Goal: Task Accomplishment & Management: Manage account settings

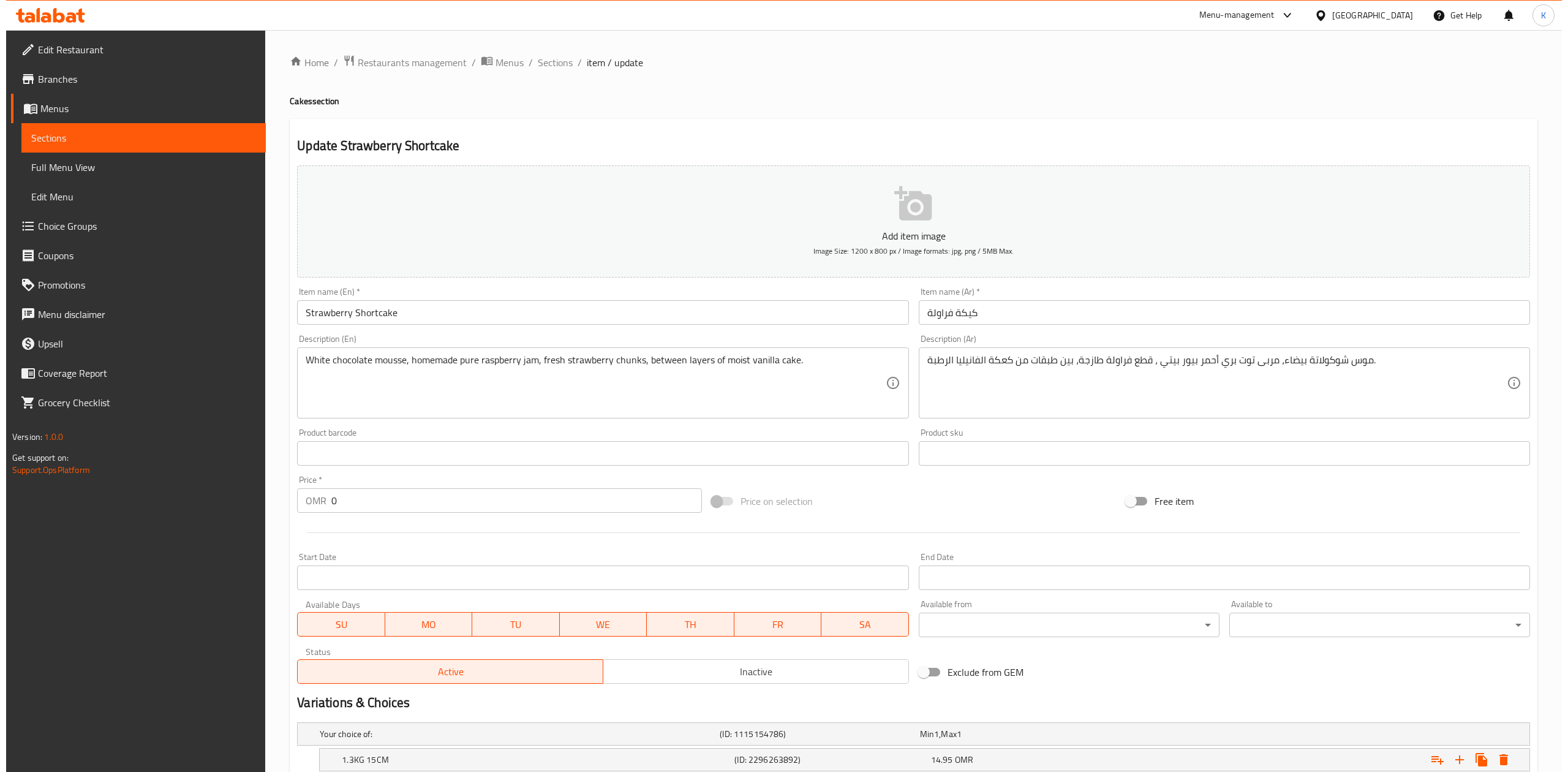
scroll to position [195, 0]
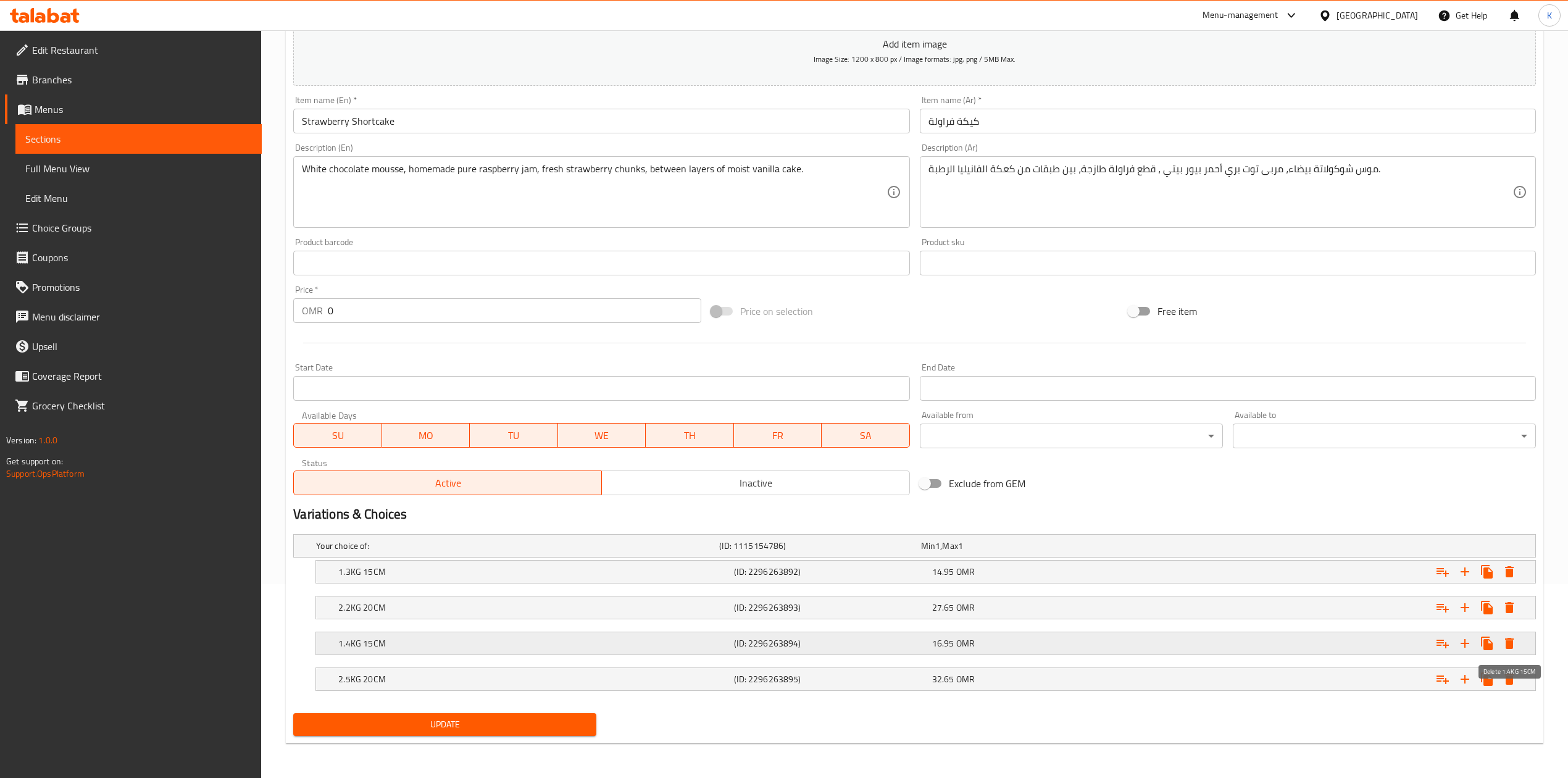
click at [1515, 643] on icon "Expand" at bounding box center [1510, 643] width 15 height 15
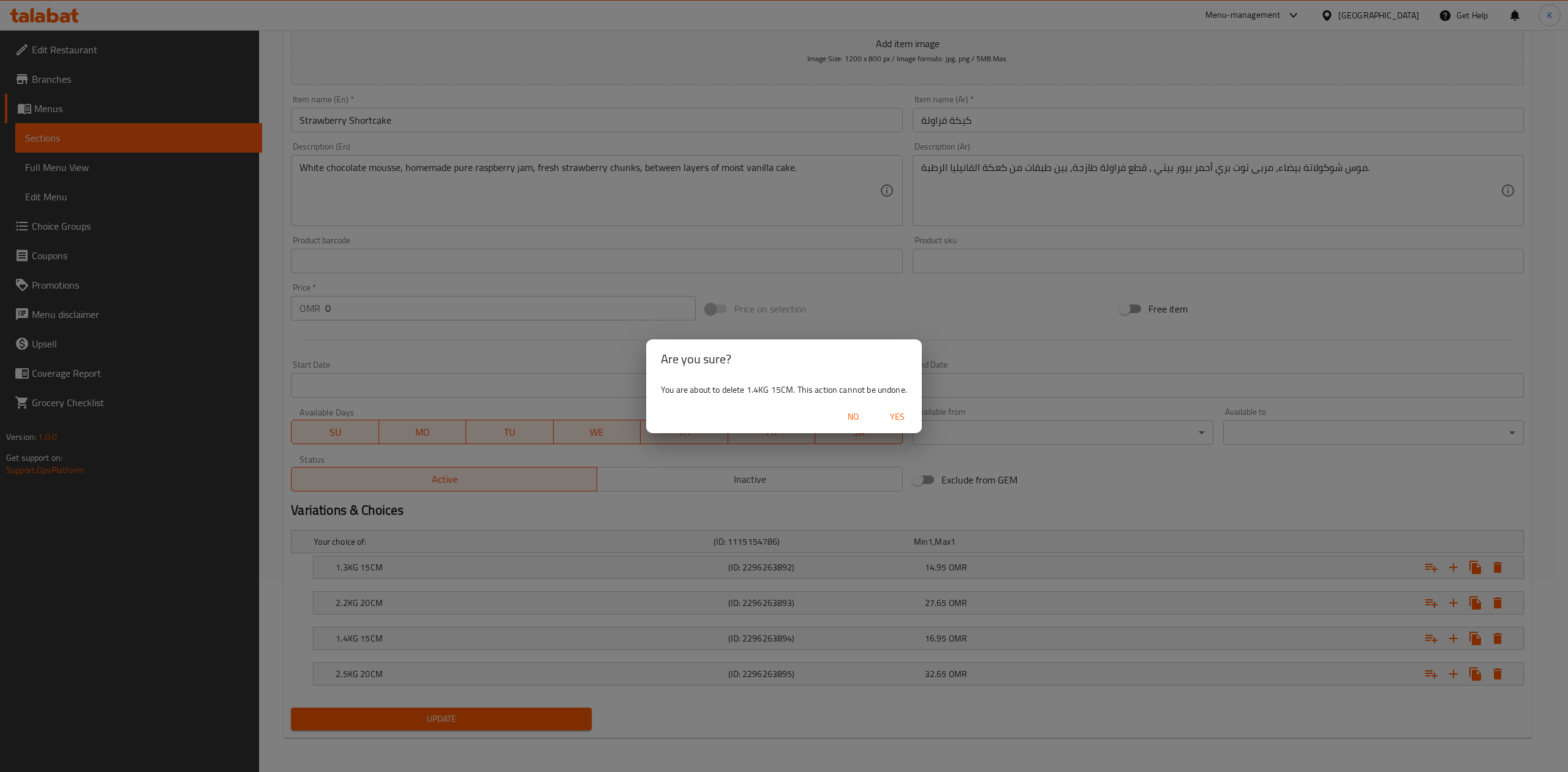
click at [900, 416] on span "Yes" at bounding box center [897, 417] width 29 height 15
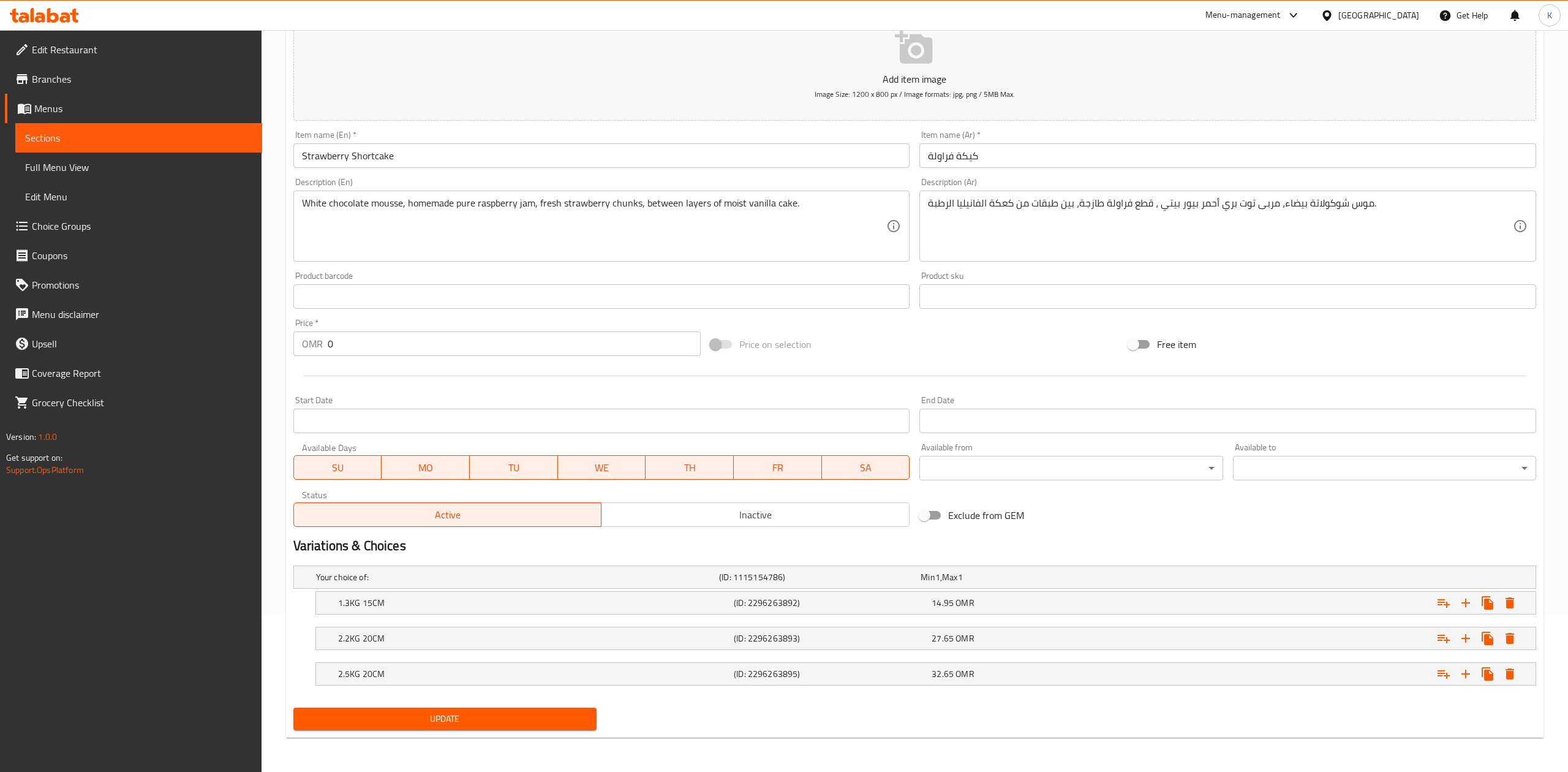
scroll to position [159, 0]
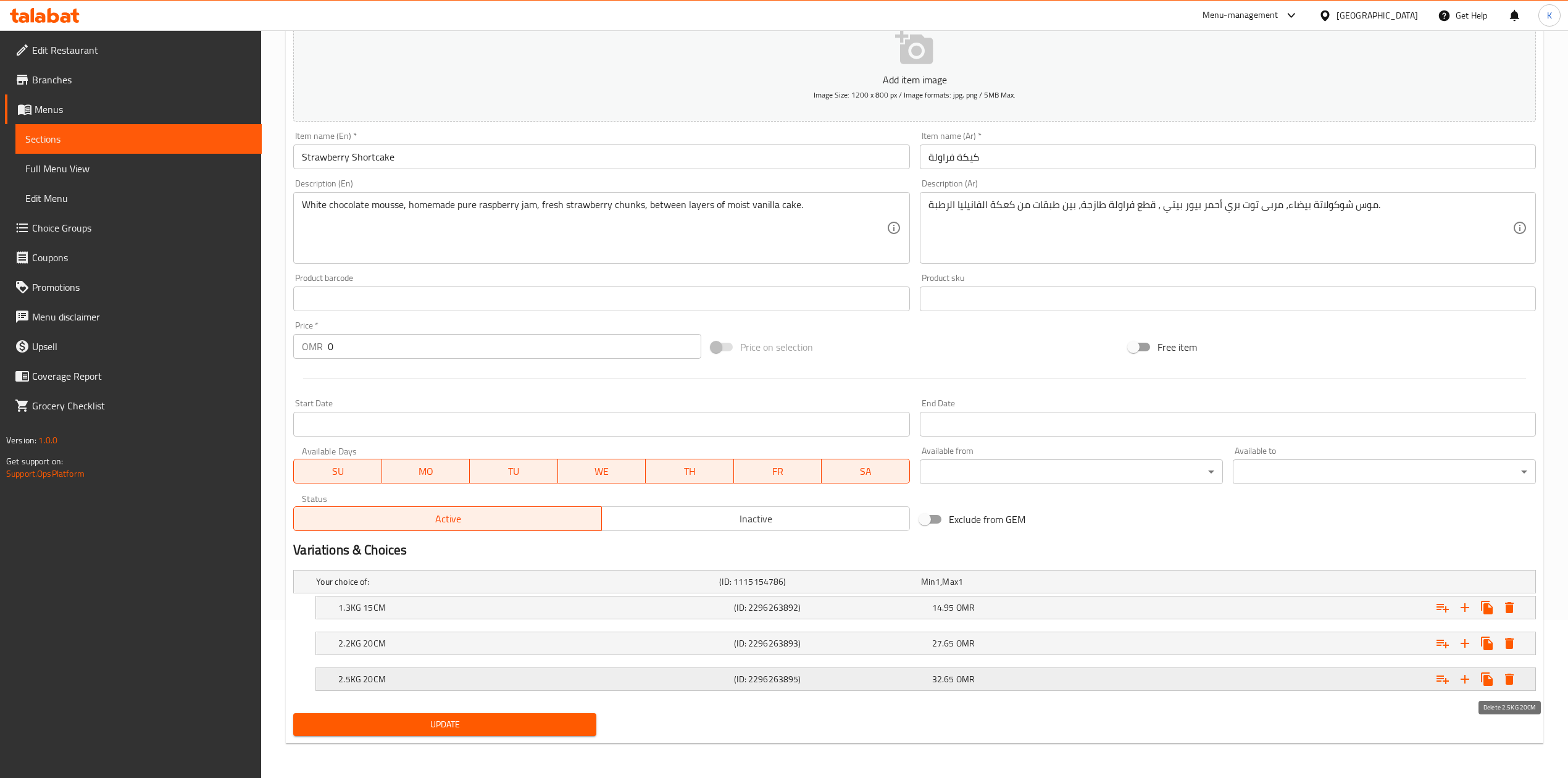
click at [1513, 674] on icon "Expand" at bounding box center [1510, 679] width 9 height 12
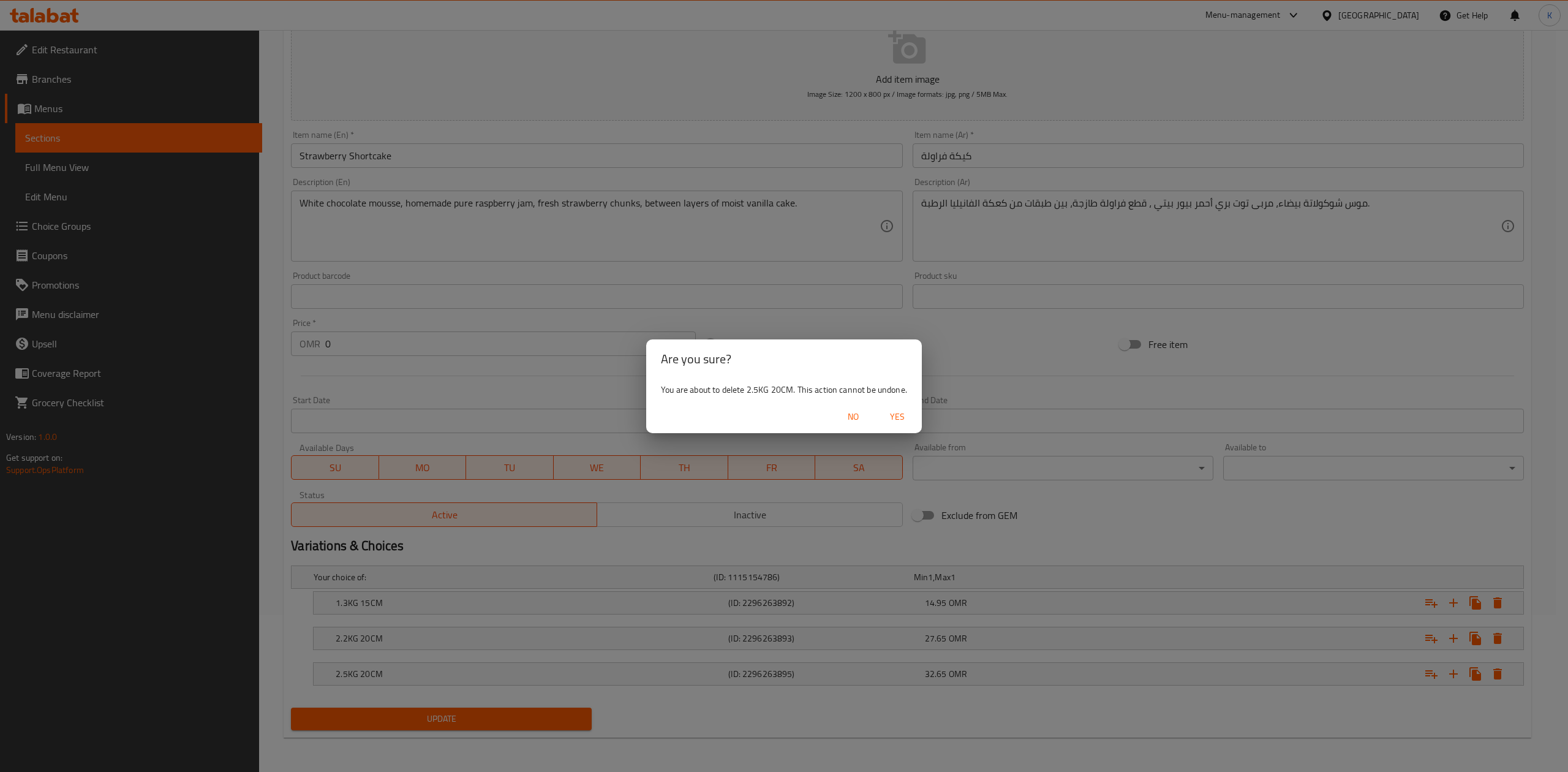
click at [888, 413] on span "Yes" at bounding box center [897, 417] width 29 height 15
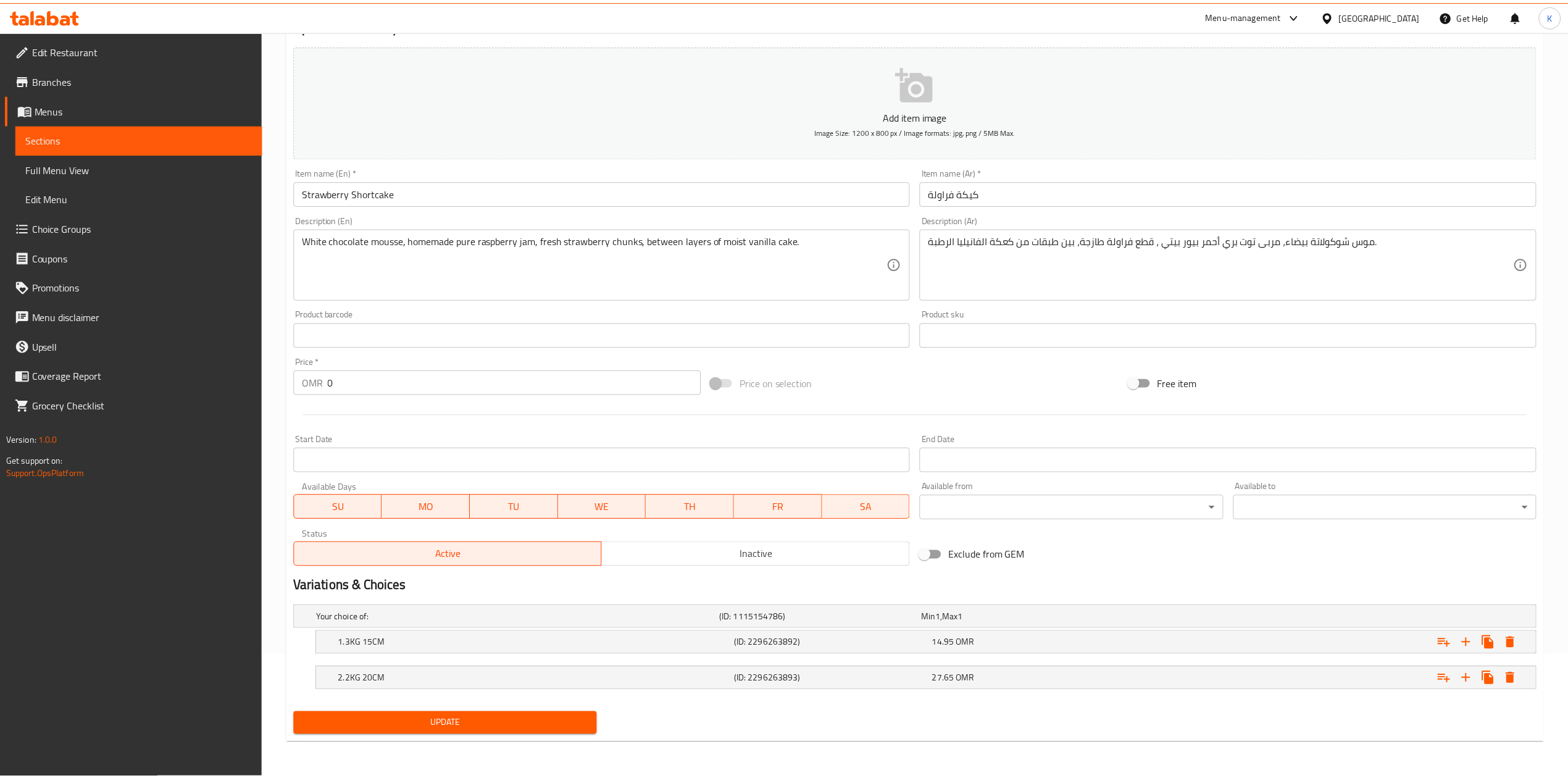
scroll to position [124, 0]
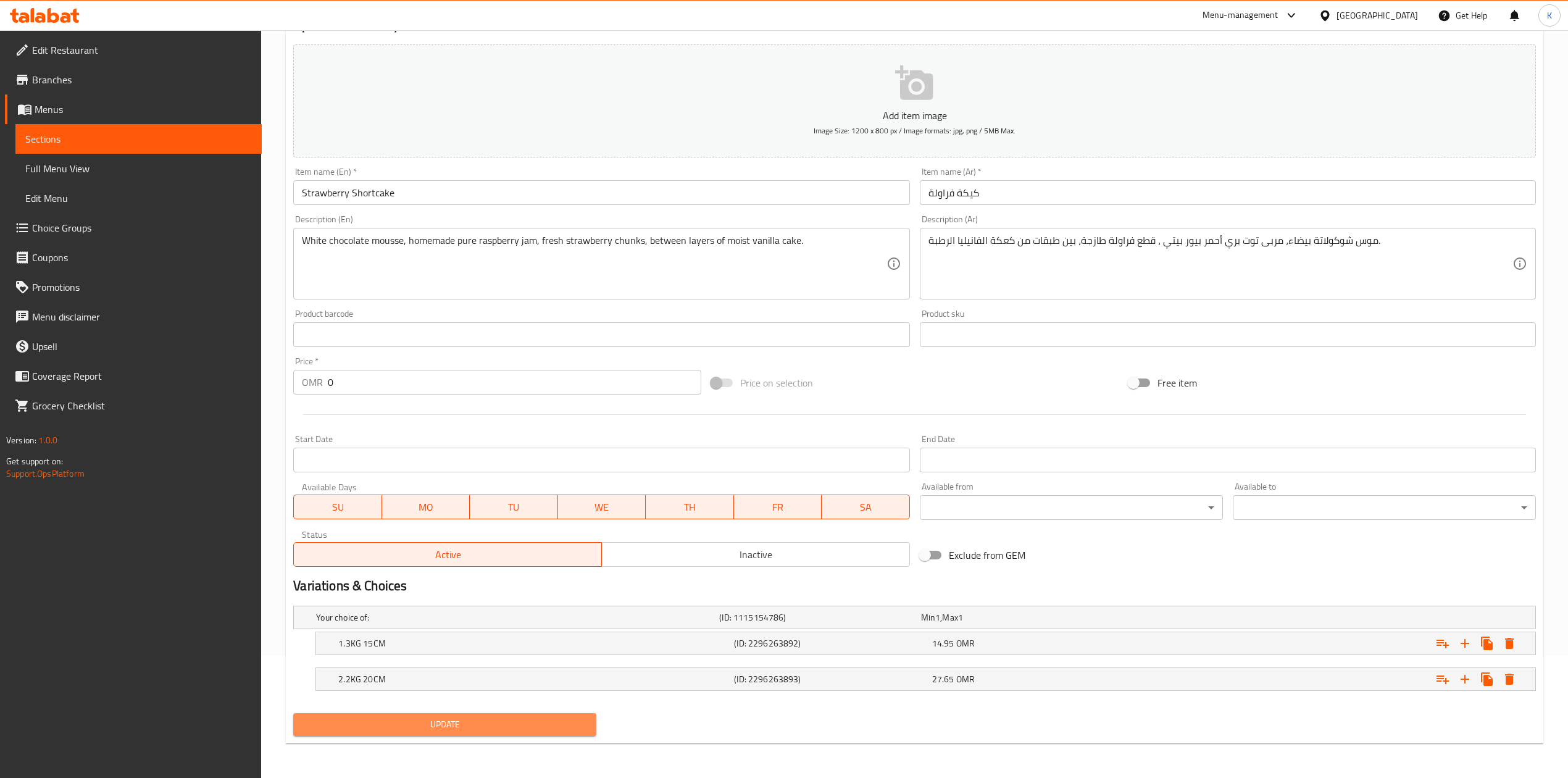
click at [430, 728] on span "Update" at bounding box center [444, 725] width 283 height 16
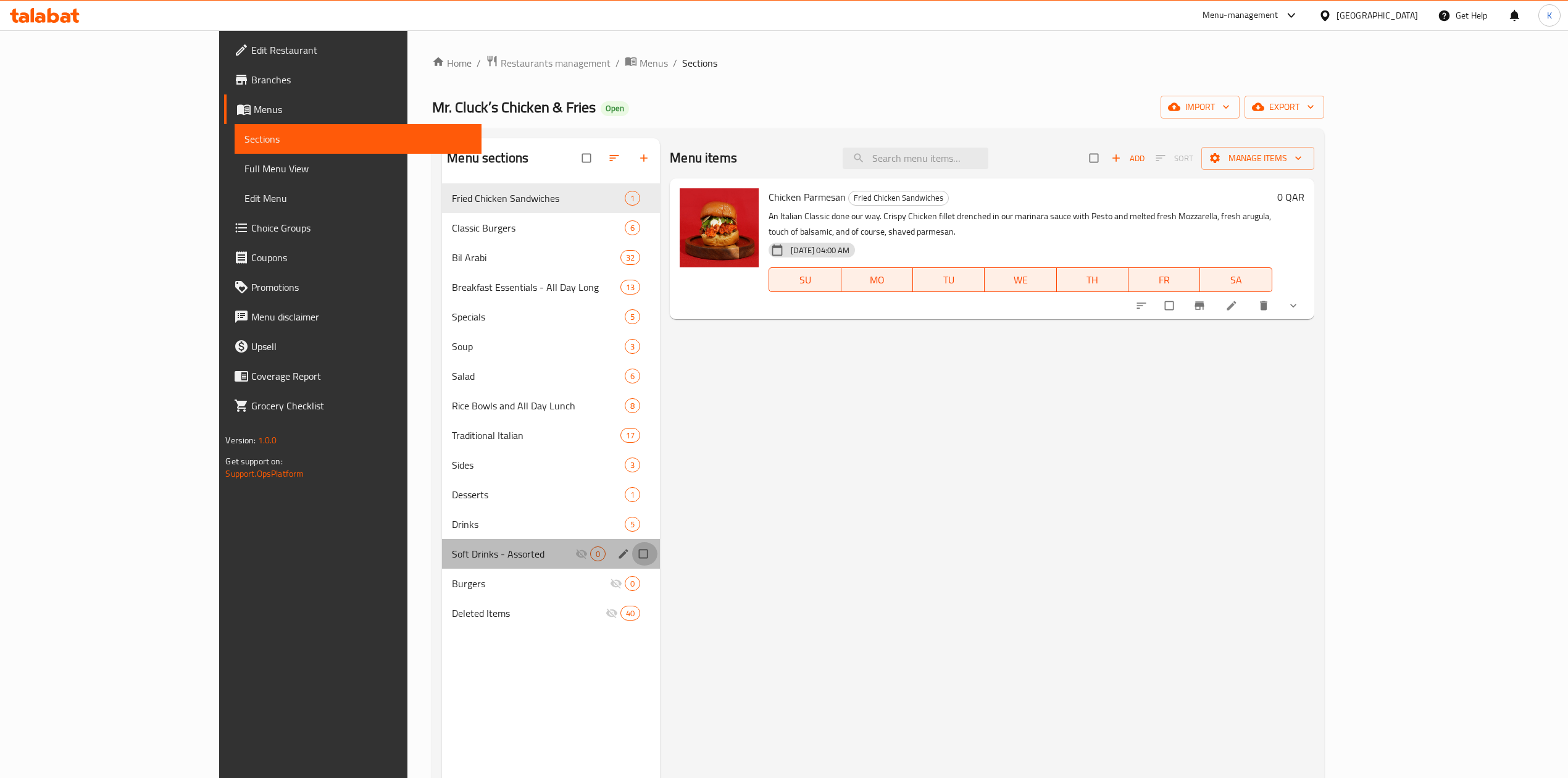
drag, startPoint x: 589, startPoint y: 556, endPoint x: 591, endPoint y: 569, distance: 13.2
click at [632, 556] on input "Menu sections" at bounding box center [645, 554] width 26 height 24
checkbox input "true"
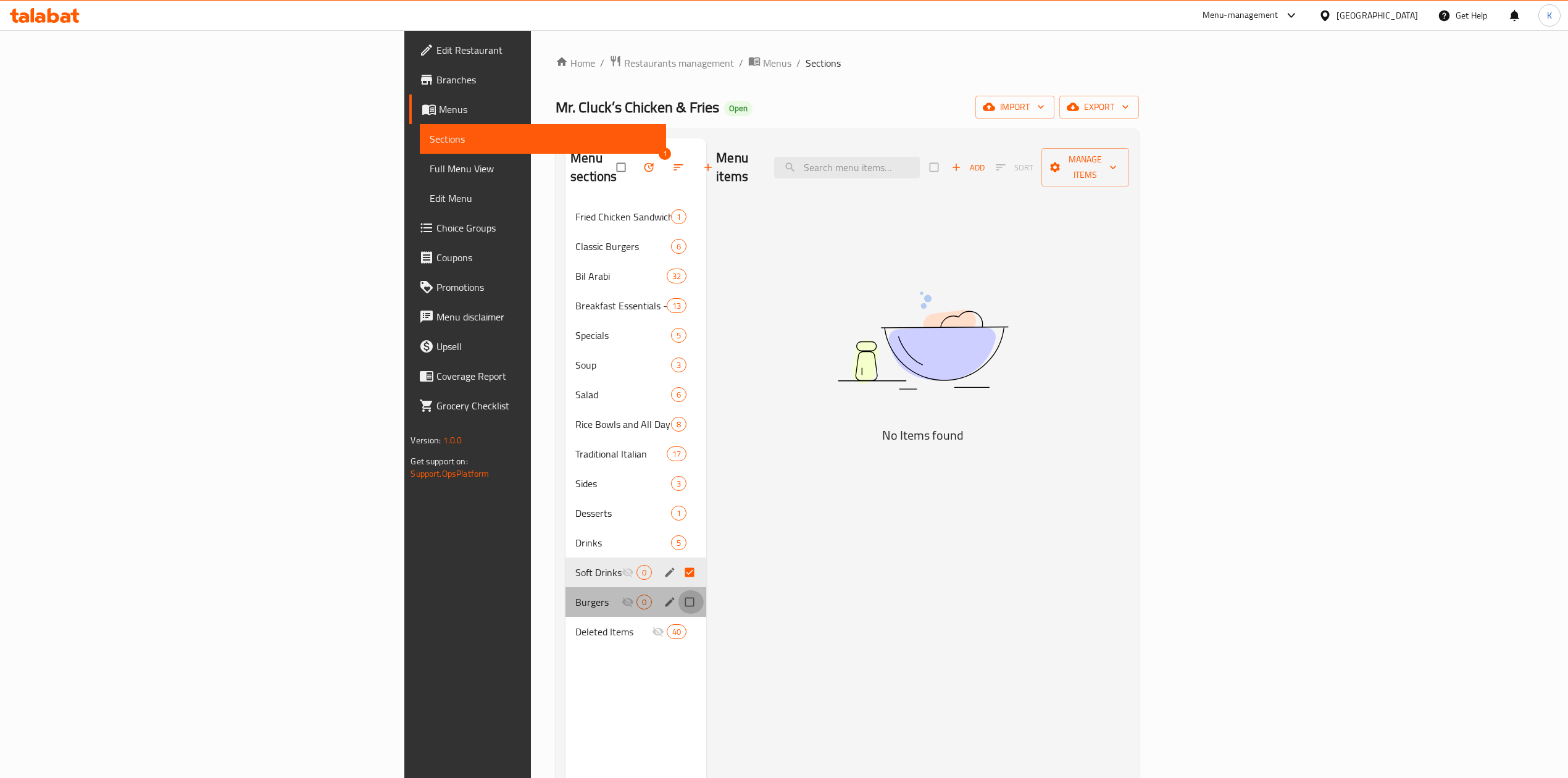
click at [678, 591] on input "Menu sections" at bounding box center [691, 602] width 26 height 24
checkbox input "true"
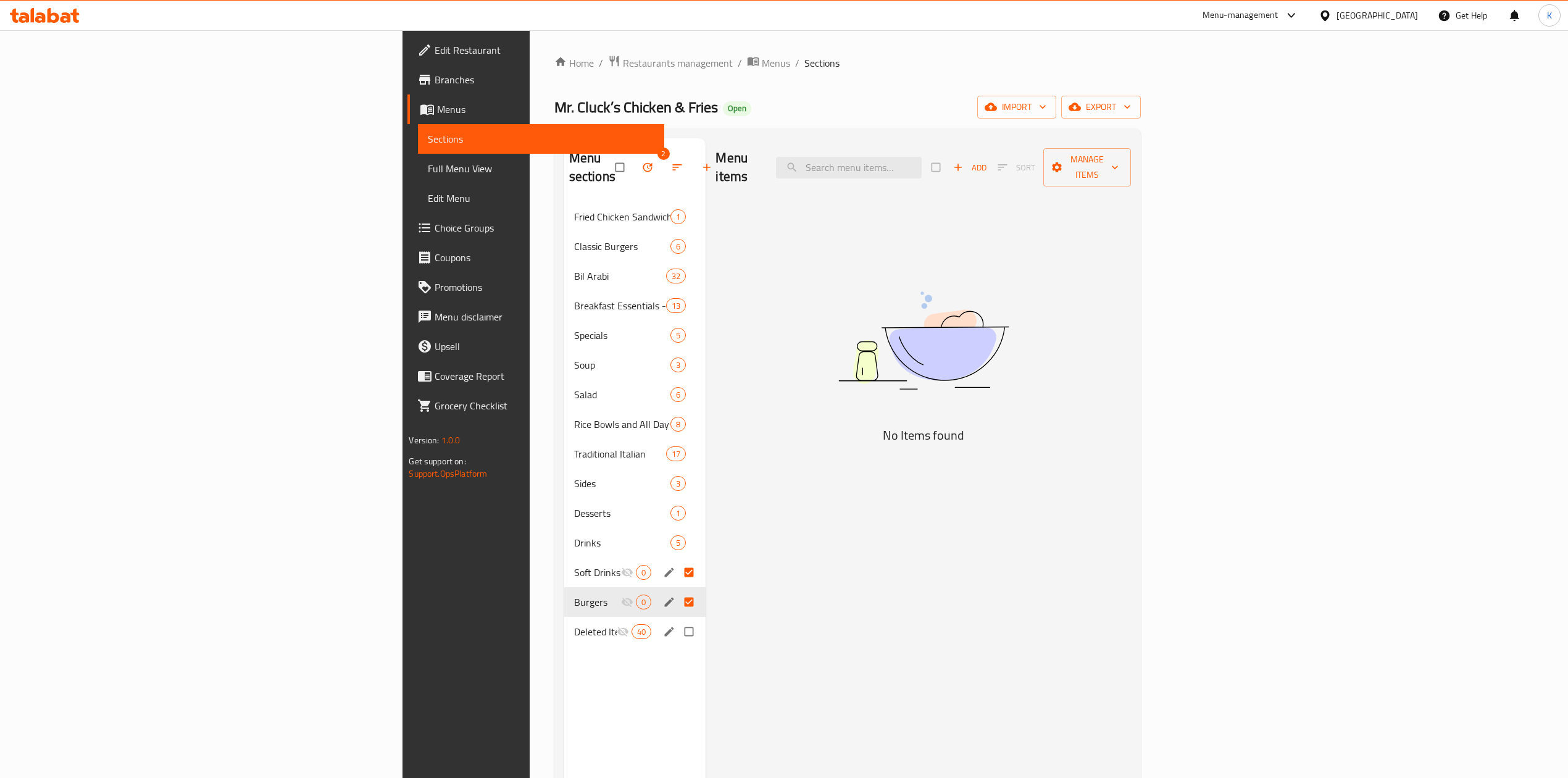
click at [678, 620] on input "Menu sections" at bounding box center [691, 632] width 26 height 24
checkbox input "true"
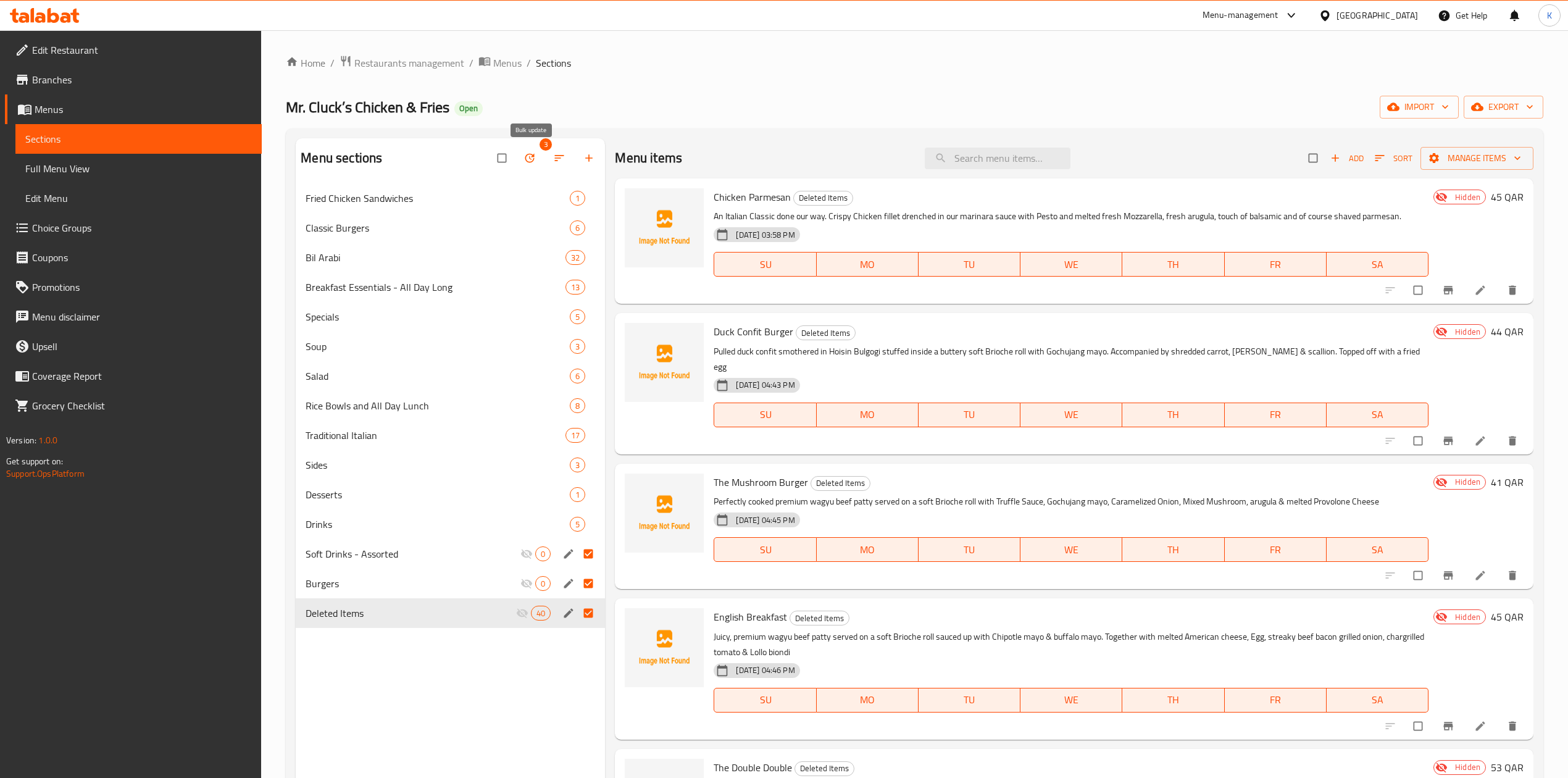
click at [531, 155] on icon "button" at bounding box center [530, 158] width 9 height 9
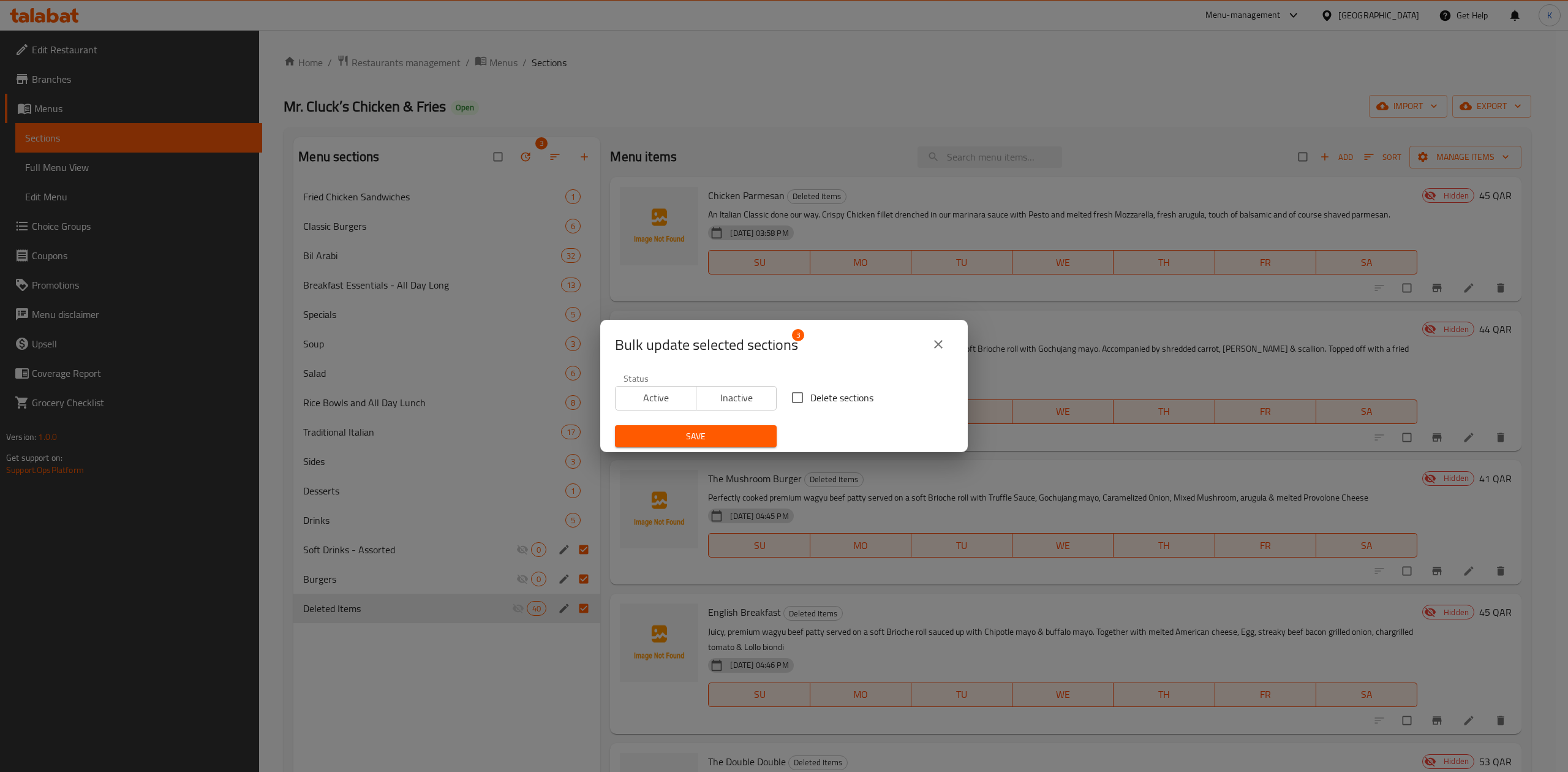
click at [796, 395] on input "Delete sections" at bounding box center [798, 398] width 26 height 26
checkbox input "true"
click at [742, 432] on span "Save" at bounding box center [696, 436] width 142 height 15
